Goal: Task Accomplishment & Management: Use online tool/utility

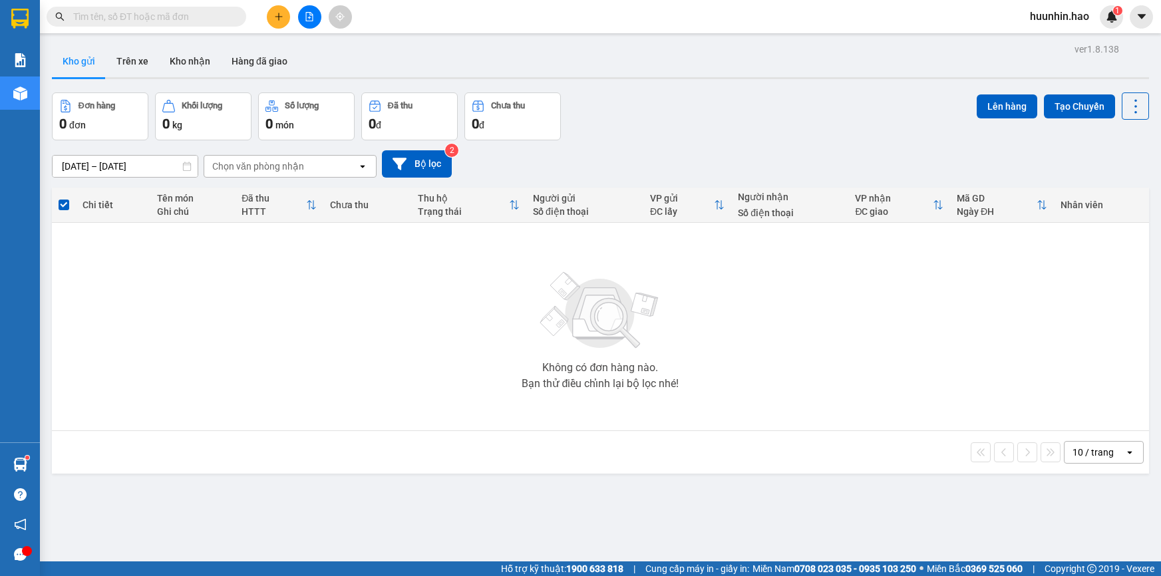
click at [169, 21] on input "text" at bounding box center [151, 16] width 157 height 15
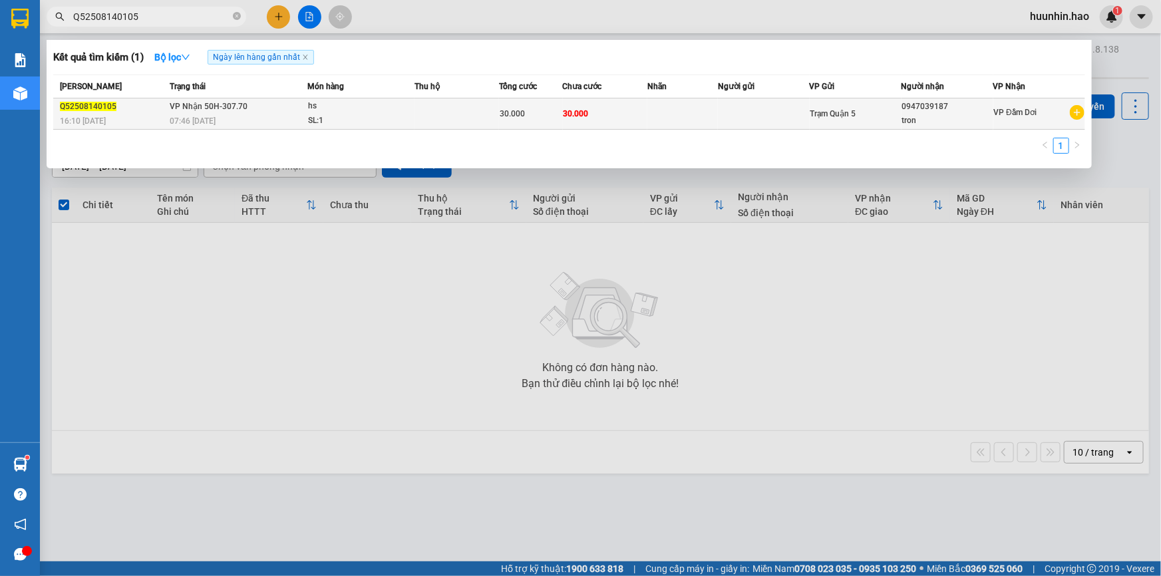
type input "Q52508140105"
click at [395, 102] on div "hs" at bounding box center [358, 106] width 100 height 15
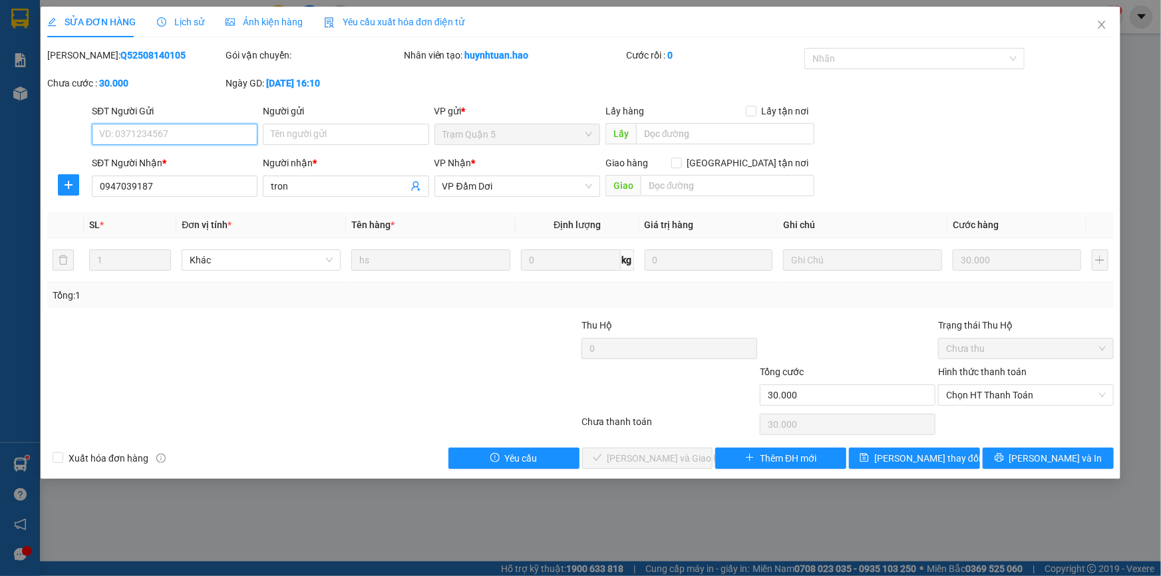
type input "0947039187"
type input "tron"
type input "30.000"
click at [1104, 31] on span "Close" at bounding box center [1101, 25] width 37 height 37
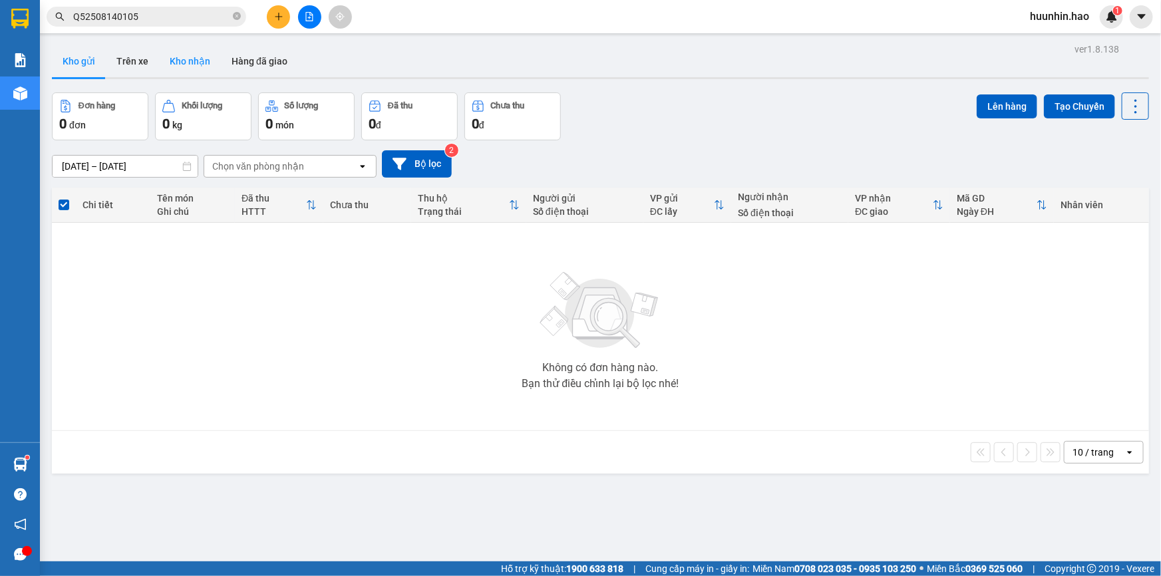
click at [204, 59] on button "Kho nhận" at bounding box center [190, 61] width 62 height 32
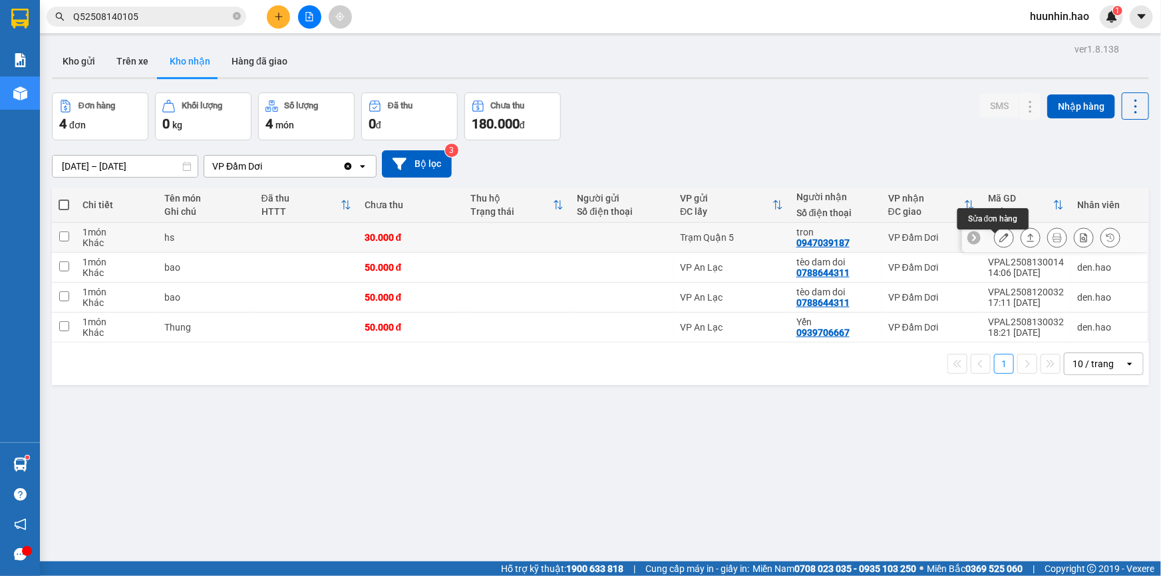
click at [999, 242] on icon at bounding box center [1003, 237] width 9 height 9
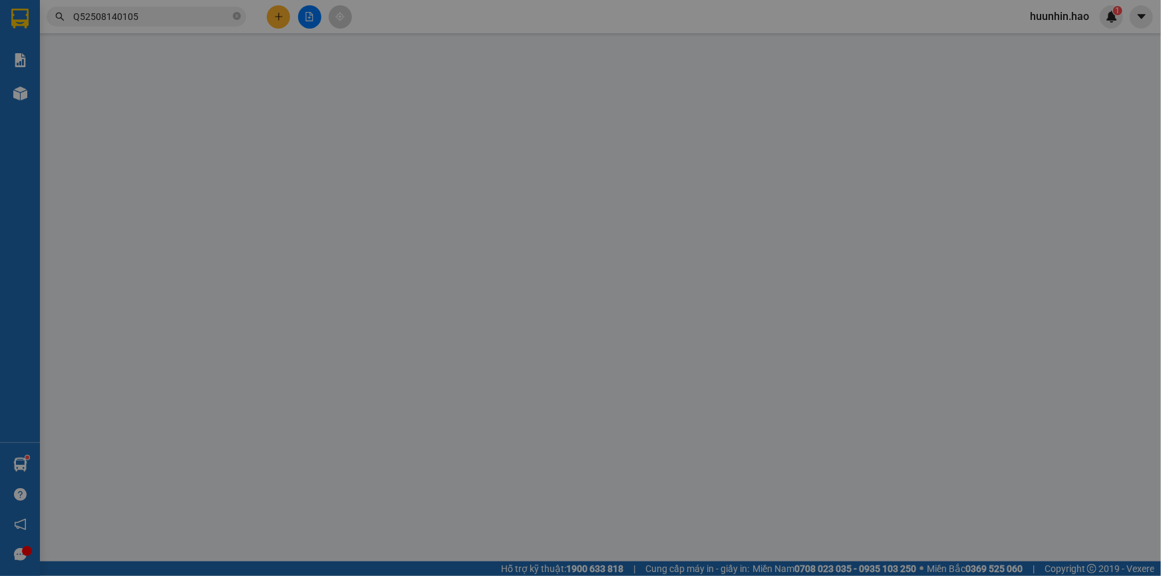
type input "0947039187"
type input "tron"
type input "30.000"
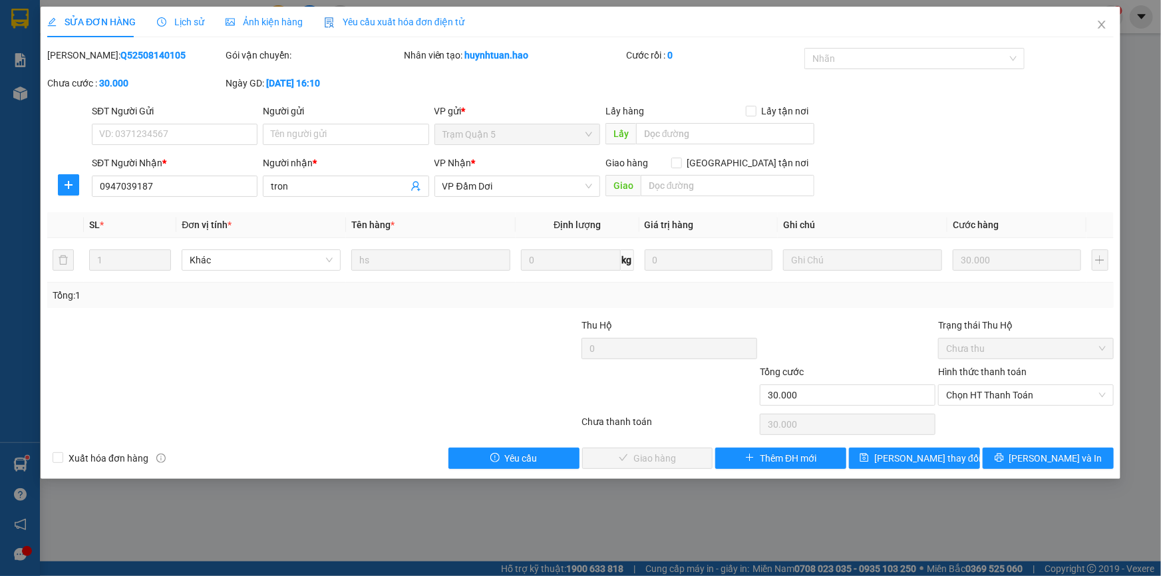
click at [250, 10] on div "Ảnh kiện hàng" at bounding box center [263, 22] width 77 height 31
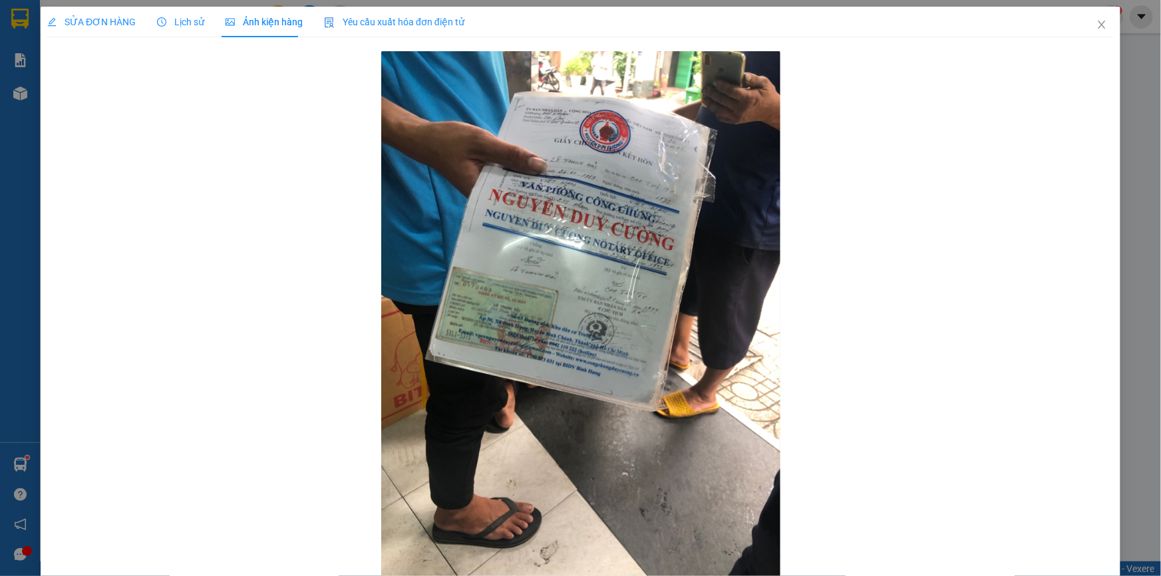
click at [116, 19] on span "SỬA ĐƠN HÀNG" at bounding box center [91, 22] width 88 height 11
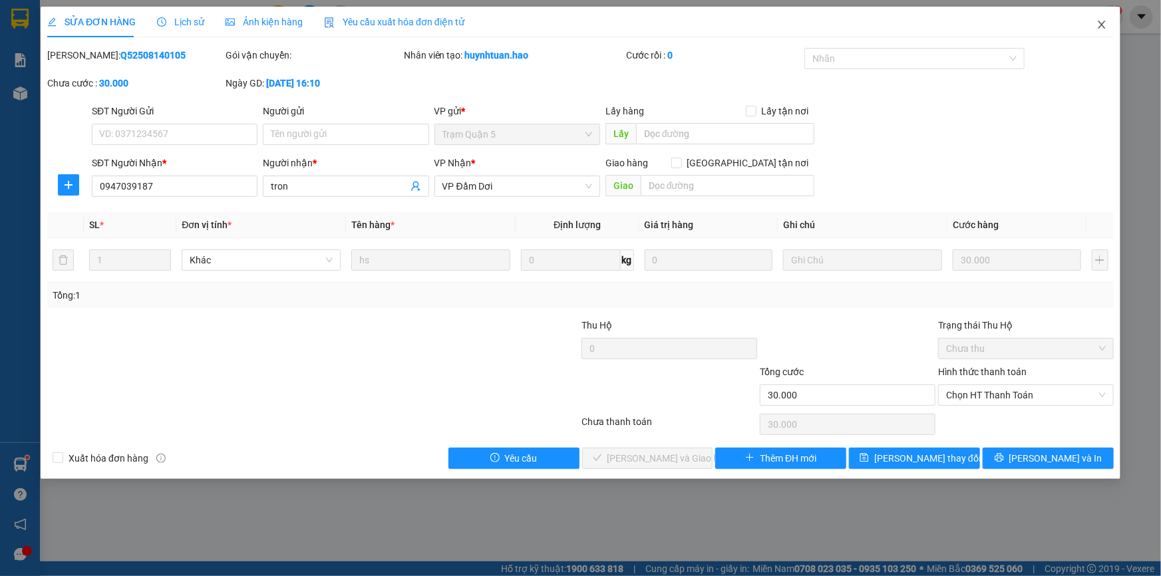
click at [1101, 26] on icon "close" at bounding box center [1100, 25] width 7 height 8
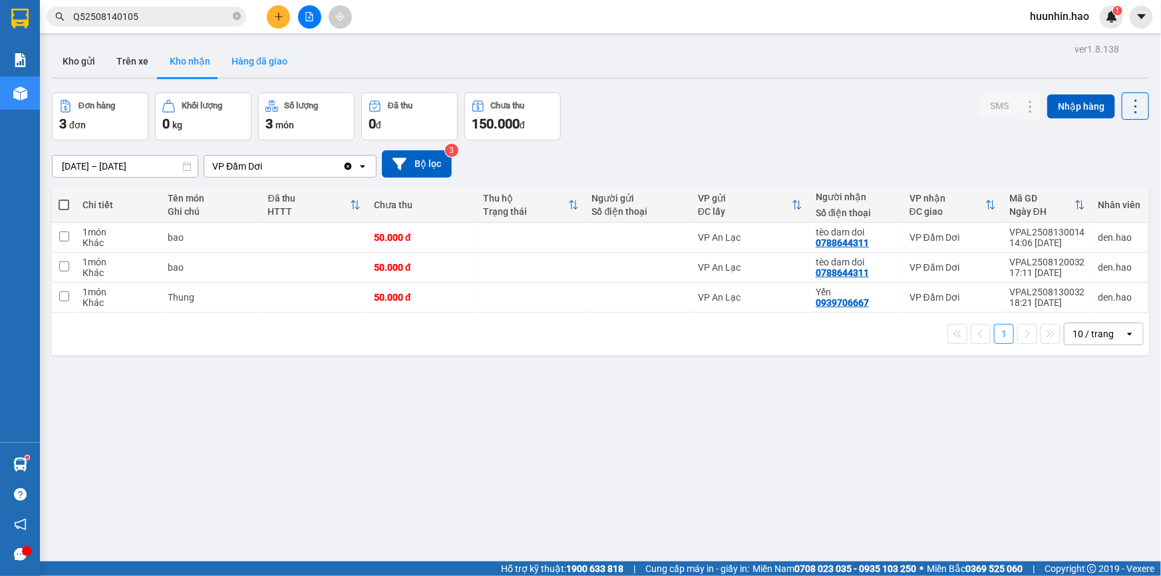
click at [260, 63] on button "Hàng đã giao" at bounding box center [259, 61] width 77 height 32
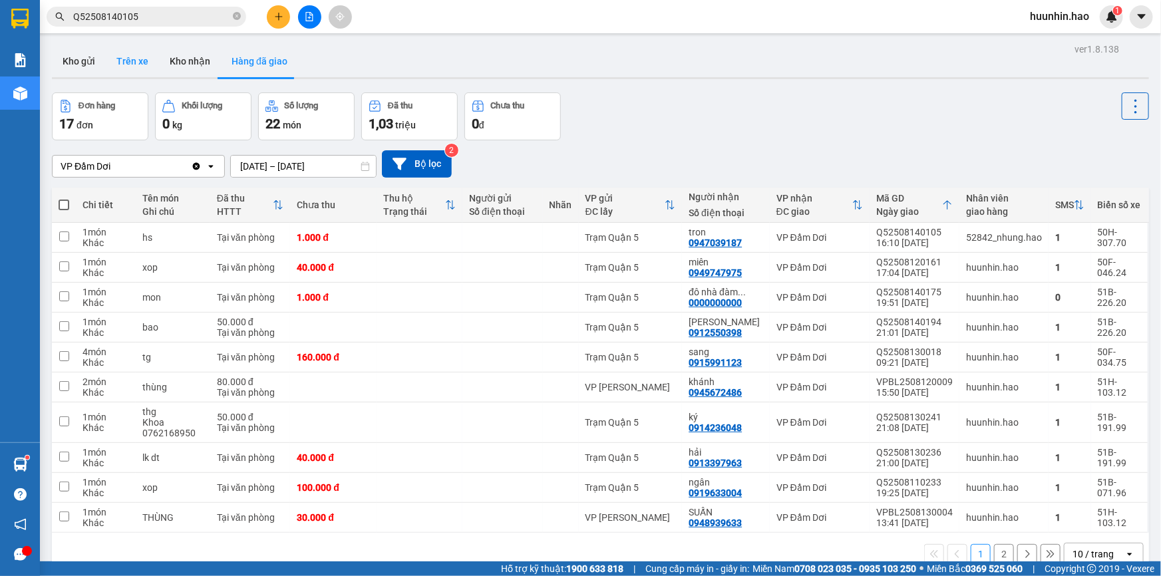
click at [173, 64] on button "Kho nhận" at bounding box center [190, 61] width 62 height 32
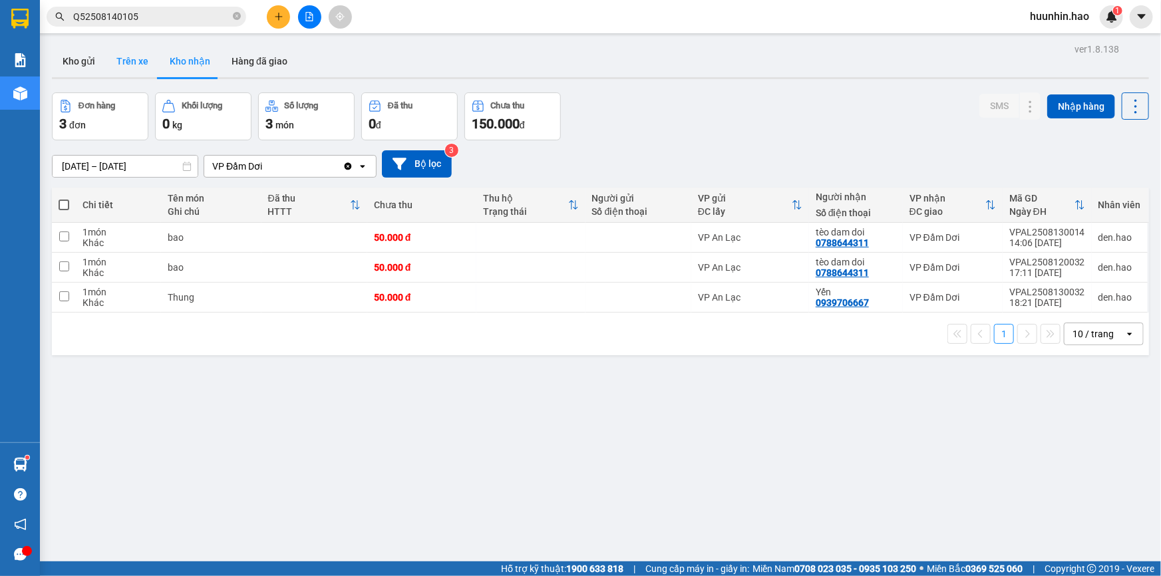
click at [140, 62] on button "Trên xe" at bounding box center [132, 61] width 53 height 32
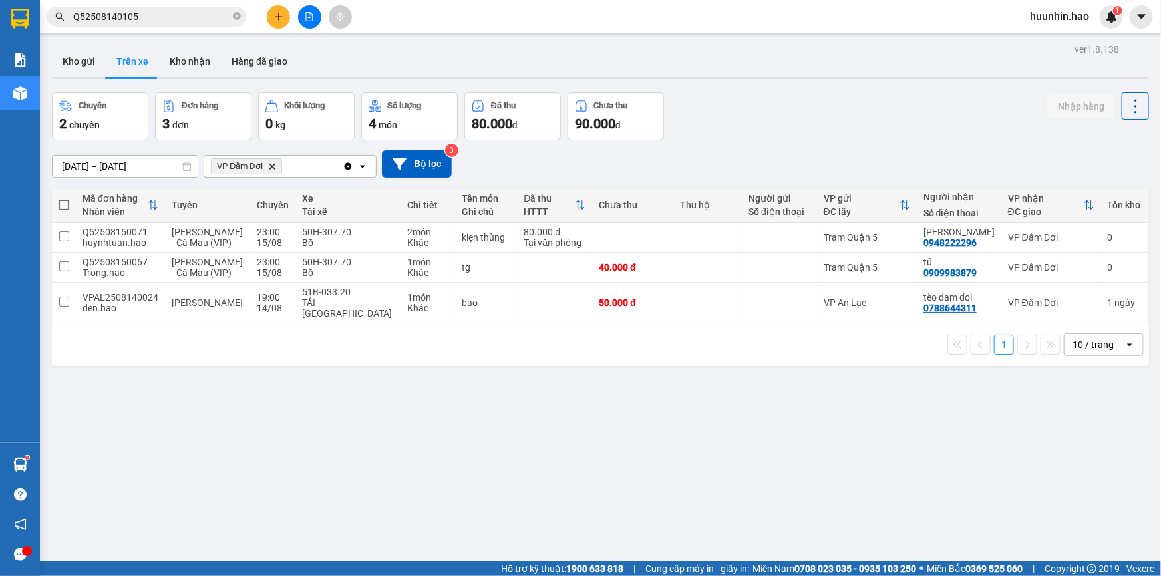
drag, startPoint x: 701, startPoint y: 380, endPoint x: 690, endPoint y: 356, distance: 26.2
click at [699, 379] on div "ver 1.8.138 Kho gửi Trên xe Kho nhận Hàng đã giao Chuyến 2 chuyến Đơn hàng 3 đơ…" at bounding box center [600, 328] width 1107 height 576
click at [81, 55] on button "Kho gửi" at bounding box center [79, 61] width 54 height 32
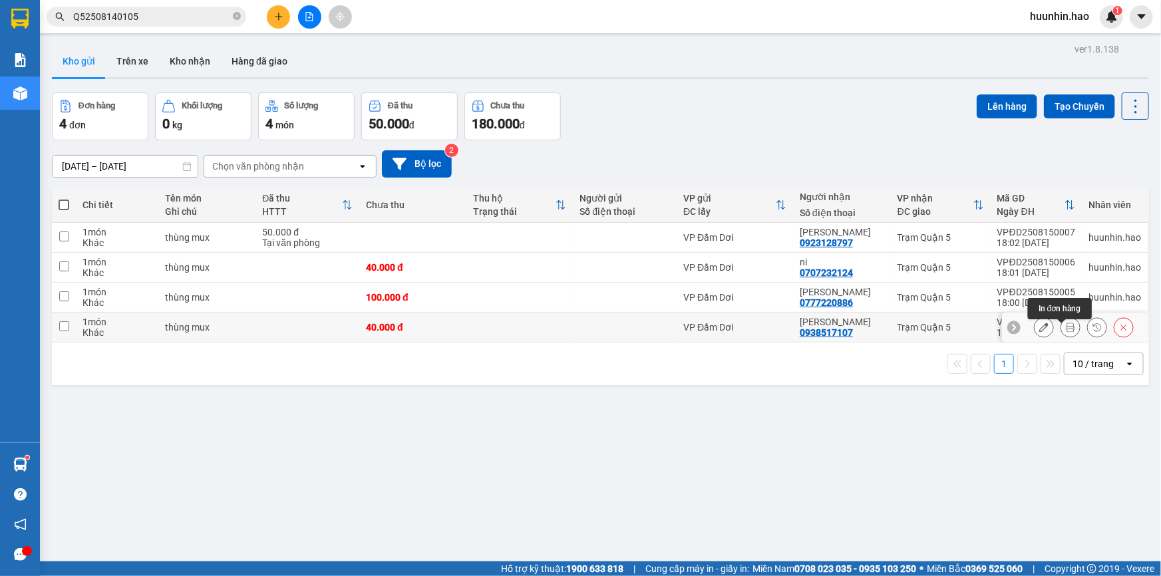
click at [1066, 330] on icon at bounding box center [1070, 327] width 9 height 9
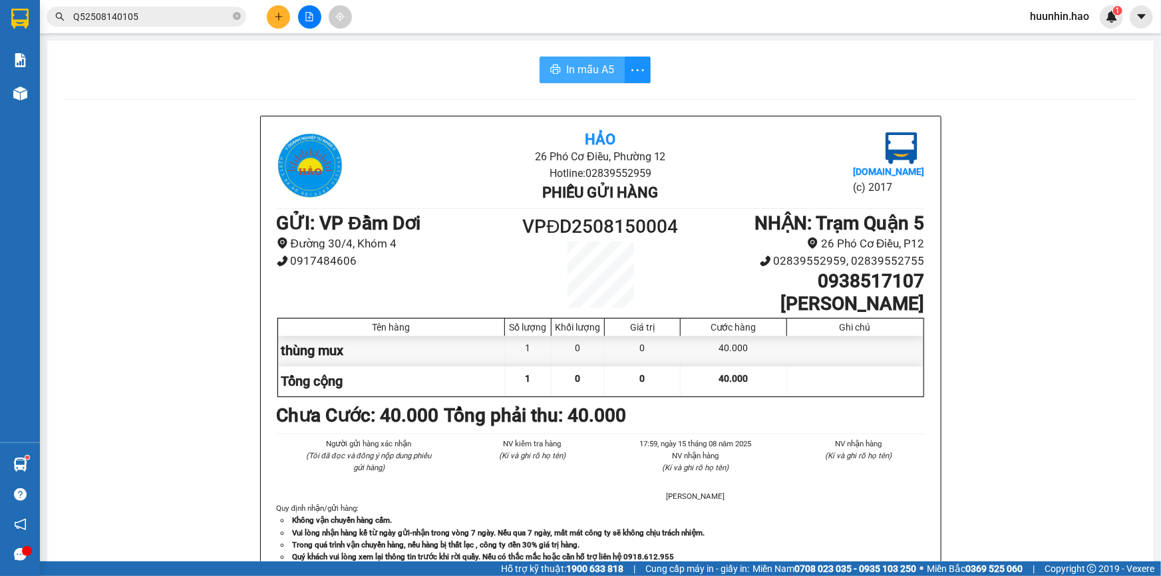
click at [607, 69] on span "In mẫu A5" at bounding box center [590, 69] width 48 height 17
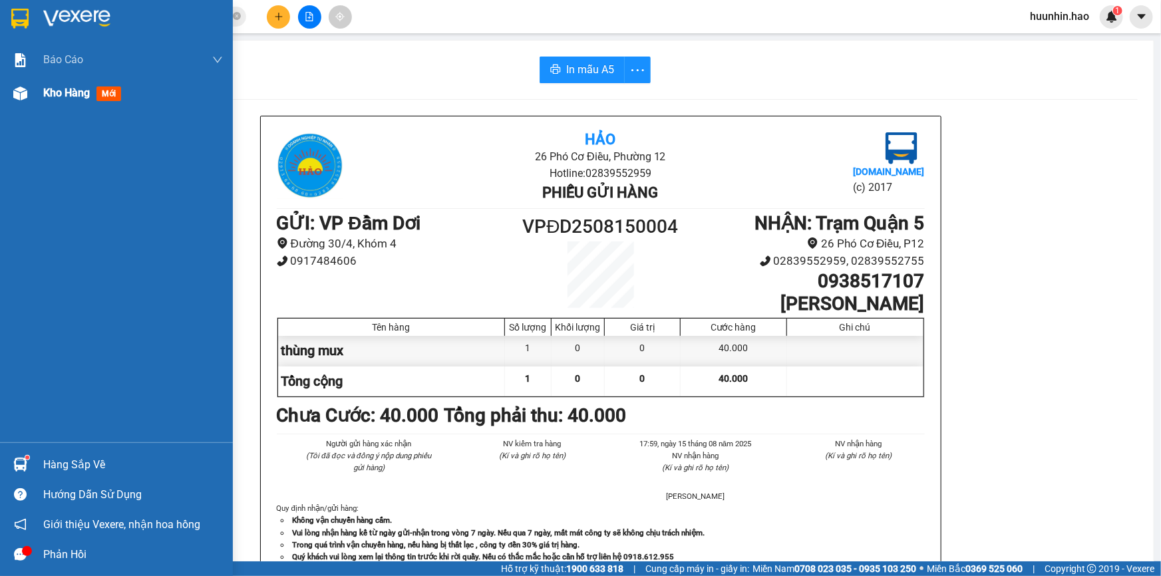
click at [15, 92] on img at bounding box center [20, 93] width 14 height 14
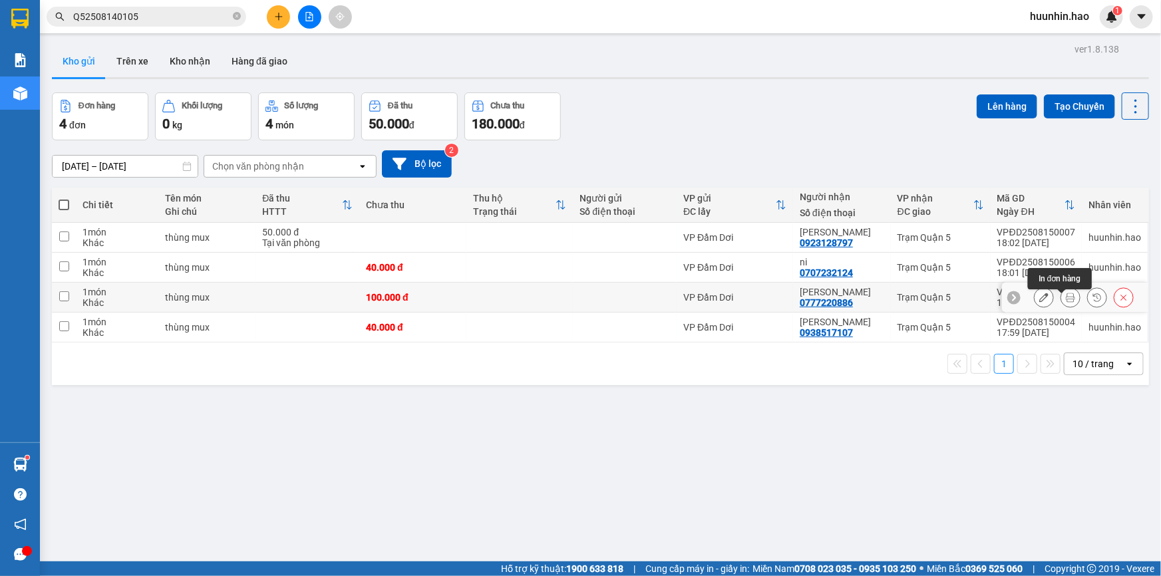
click at [1066, 299] on icon at bounding box center [1070, 297] width 9 height 9
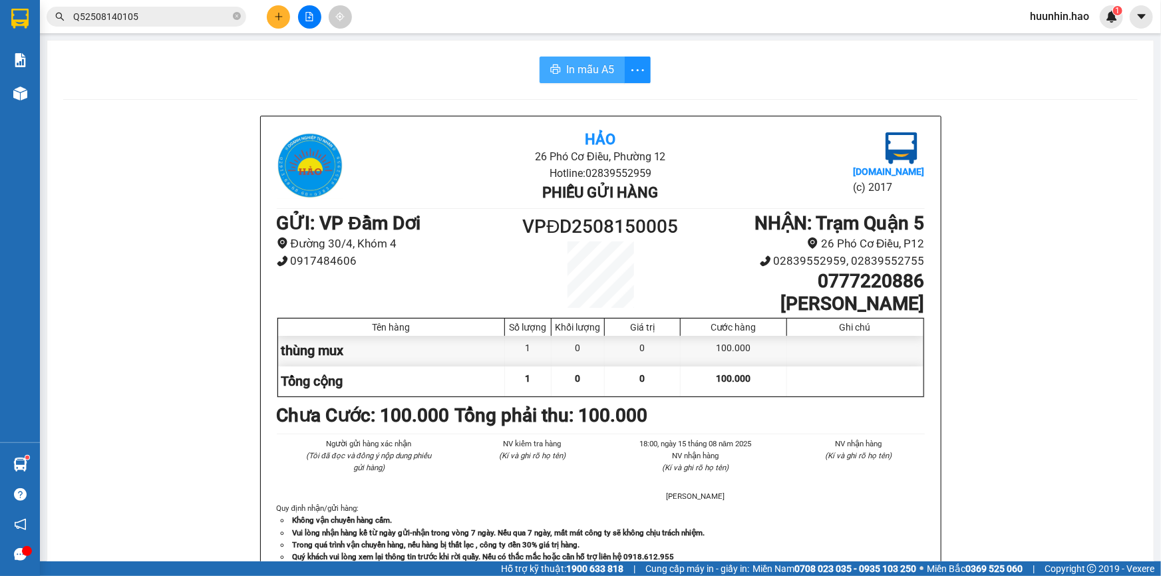
click at [585, 69] on span "In mẫu A5" at bounding box center [590, 69] width 48 height 17
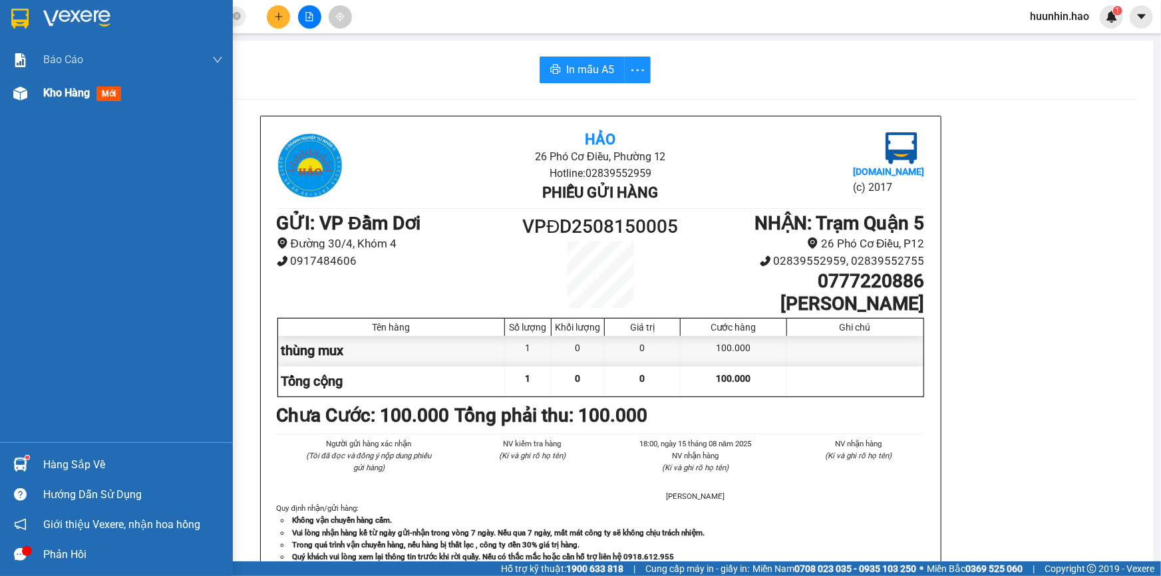
click at [35, 95] on div "Kho hàng mới" at bounding box center [116, 92] width 233 height 33
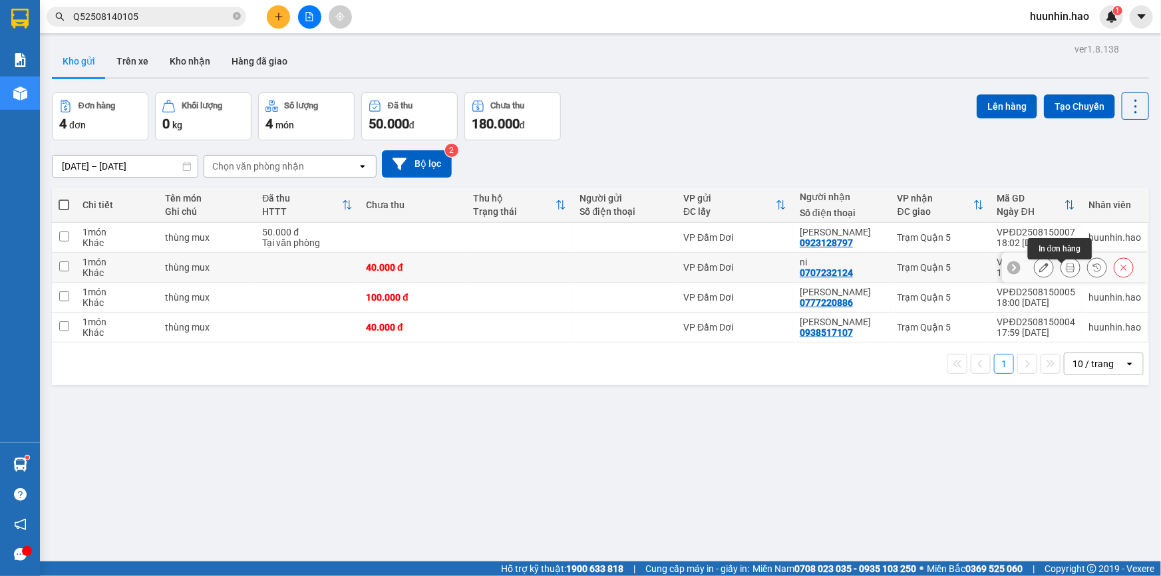
click at [1066, 272] on icon at bounding box center [1070, 267] width 9 height 9
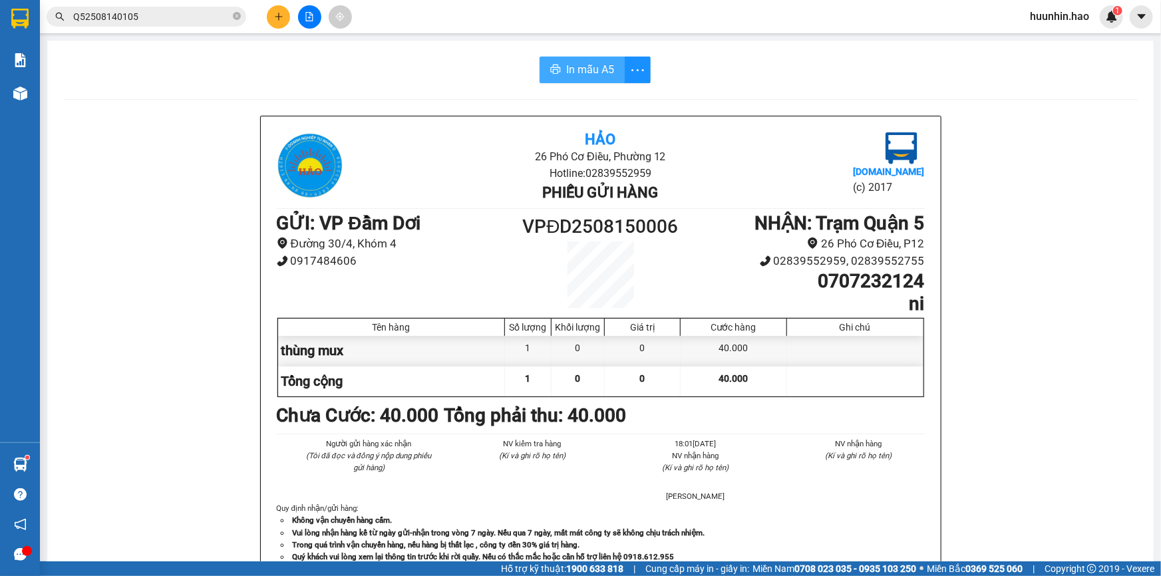
click at [607, 62] on span "In mẫu A5" at bounding box center [590, 69] width 48 height 17
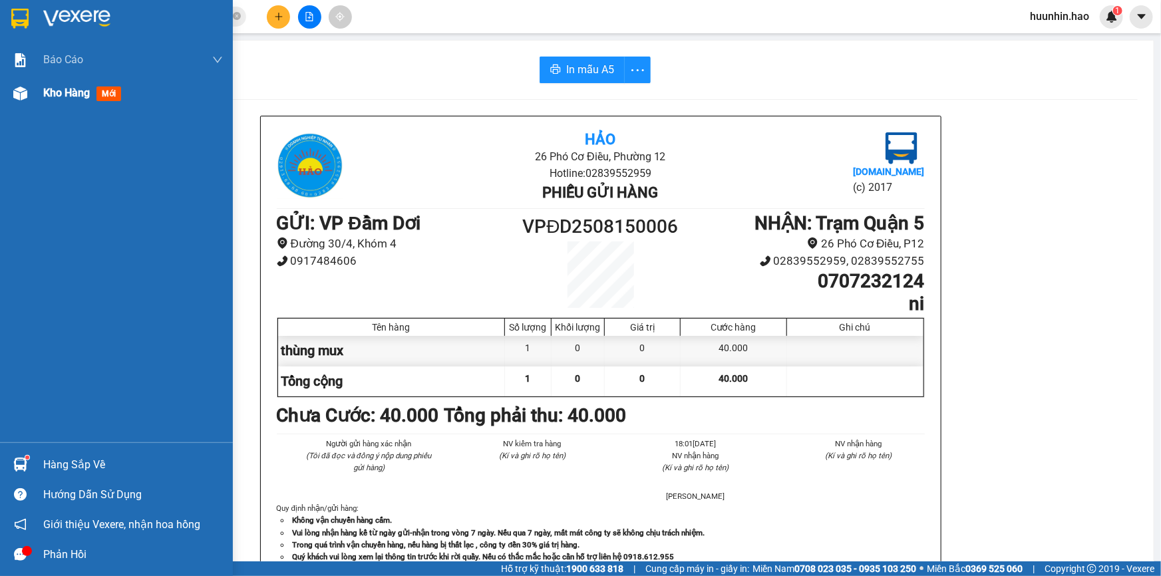
click at [27, 98] on div at bounding box center [20, 93] width 23 height 23
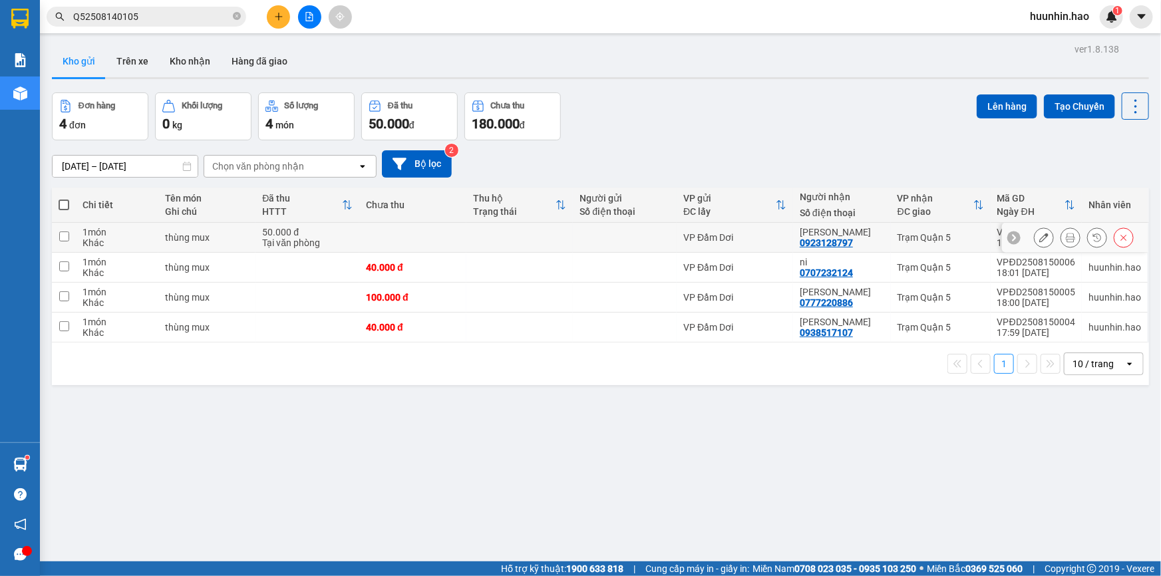
click at [1061, 237] on button at bounding box center [1070, 237] width 19 height 23
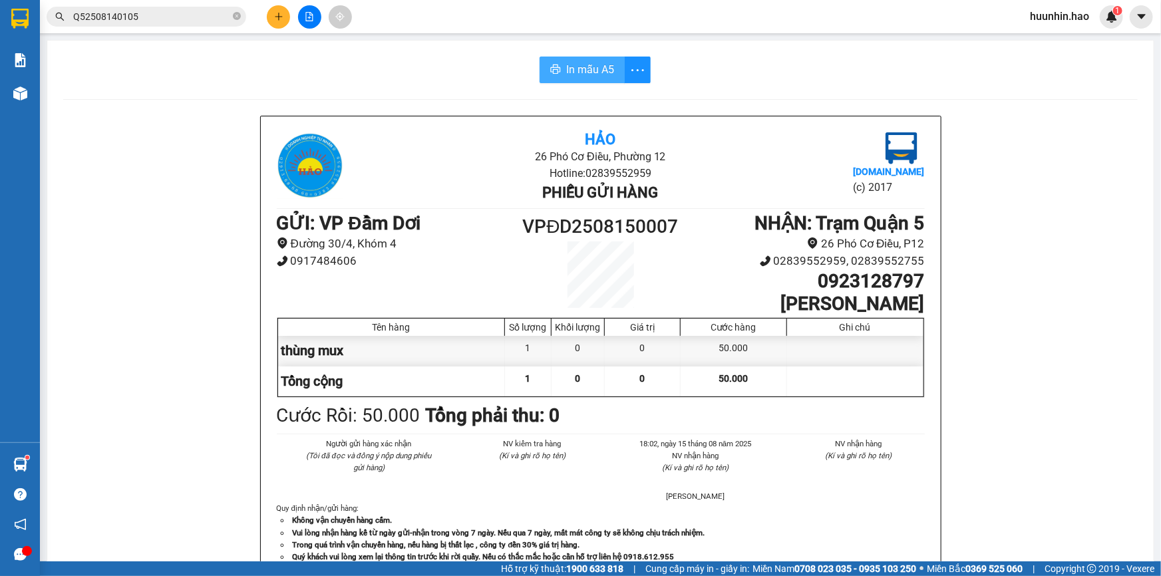
click at [591, 69] on span "In mẫu A5" at bounding box center [590, 69] width 48 height 17
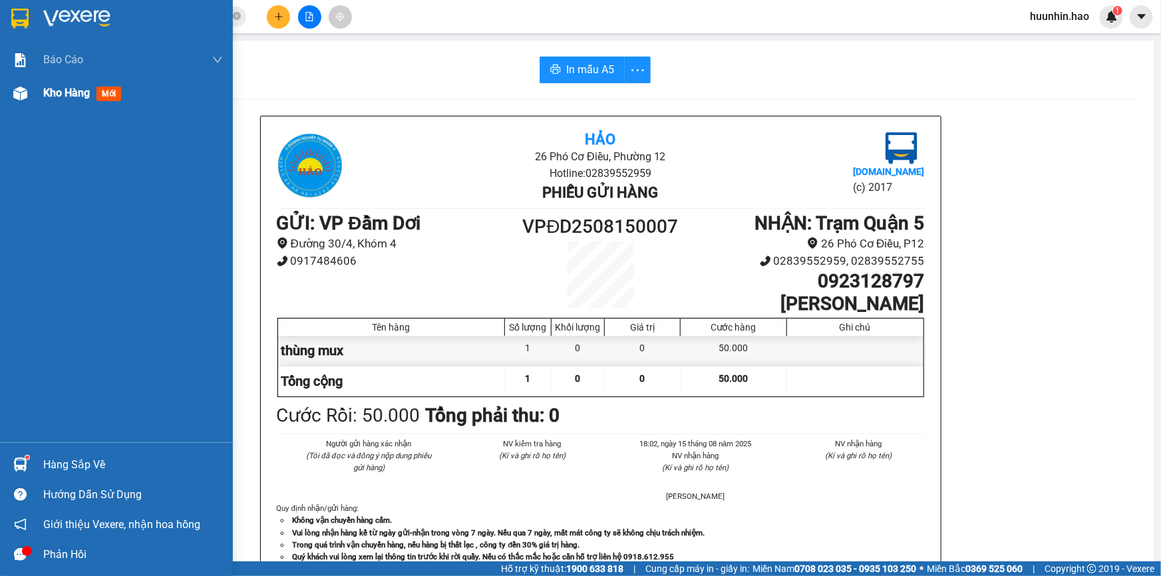
drag, startPoint x: 72, startPoint y: 85, endPoint x: 138, endPoint y: 170, distance: 108.0
click at [72, 85] on div "Kho hàng mới" at bounding box center [84, 92] width 82 height 17
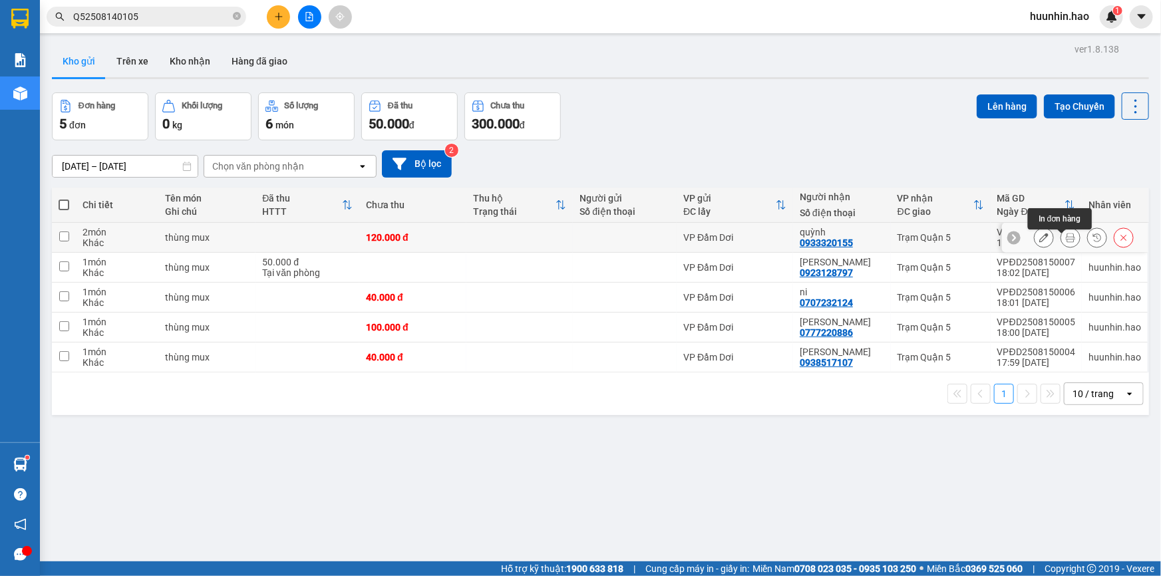
click at [1066, 240] on icon at bounding box center [1070, 237] width 9 height 9
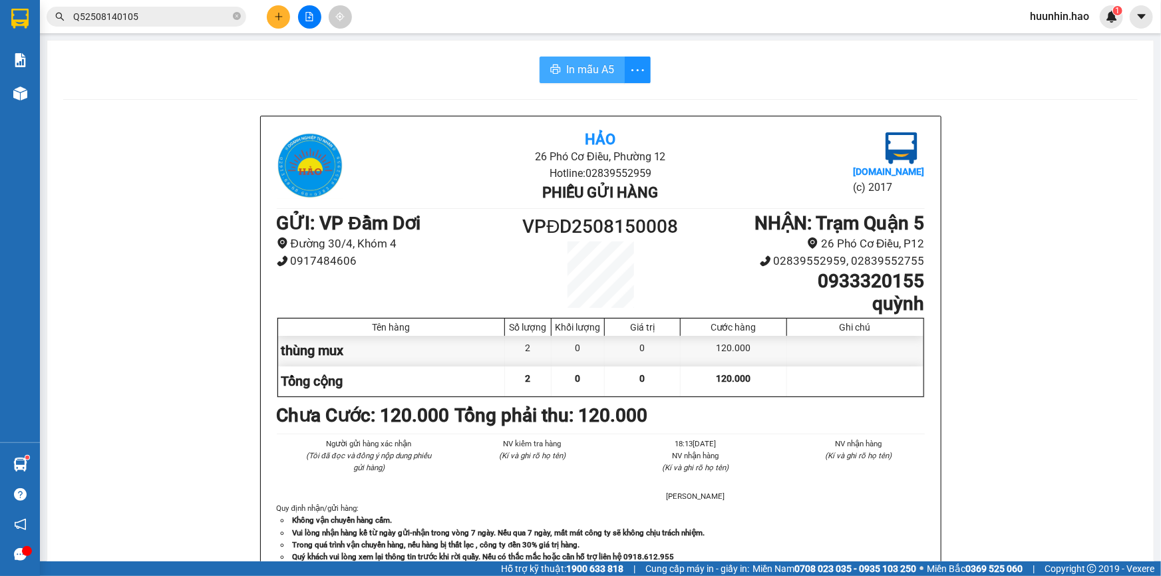
click at [592, 63] on span "In mẫu A5" at bounding box center [590, 69] width 48 height 17
